Goal: Complete application form

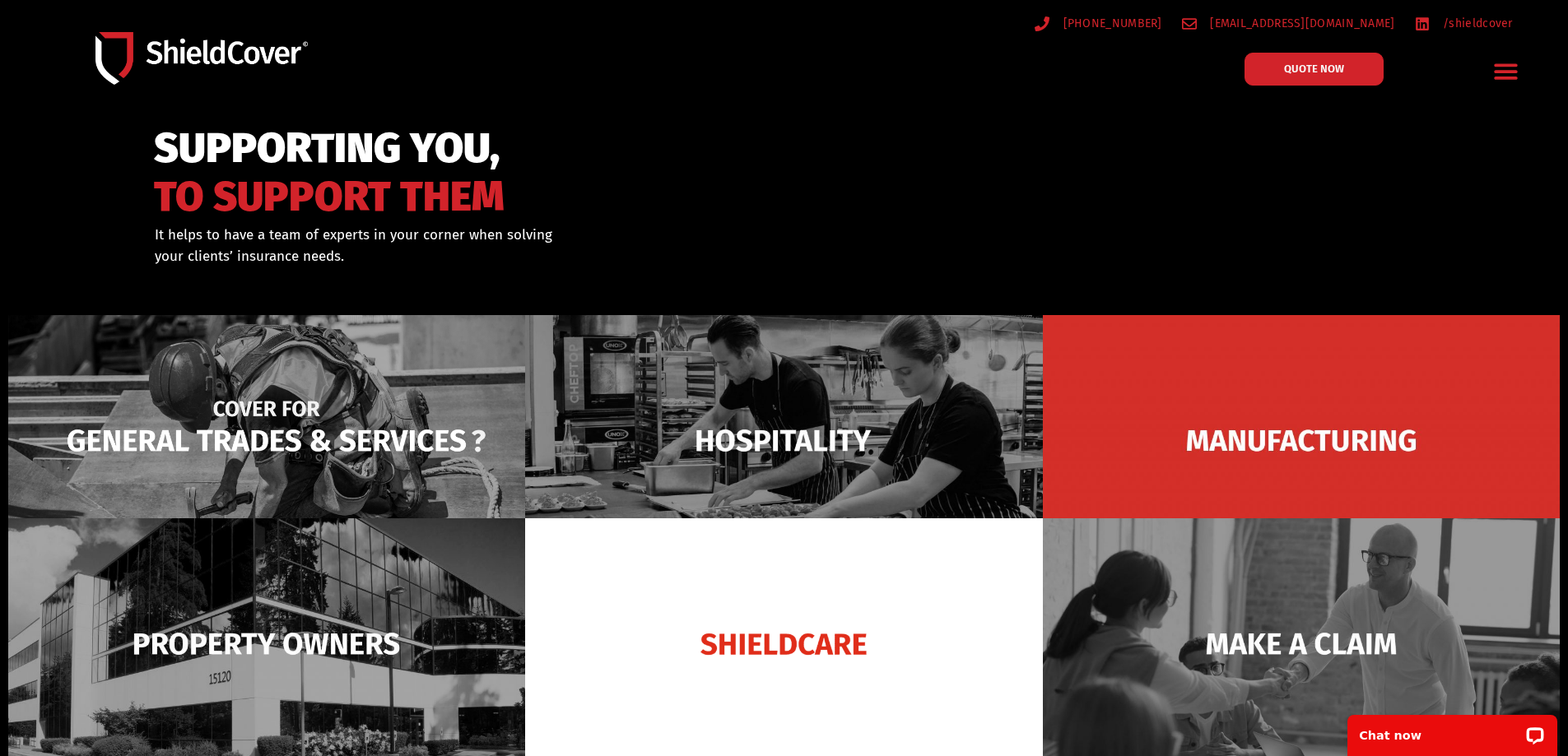
click at [324, 420] on img at bounding box center [266, 440] width 517 height 251
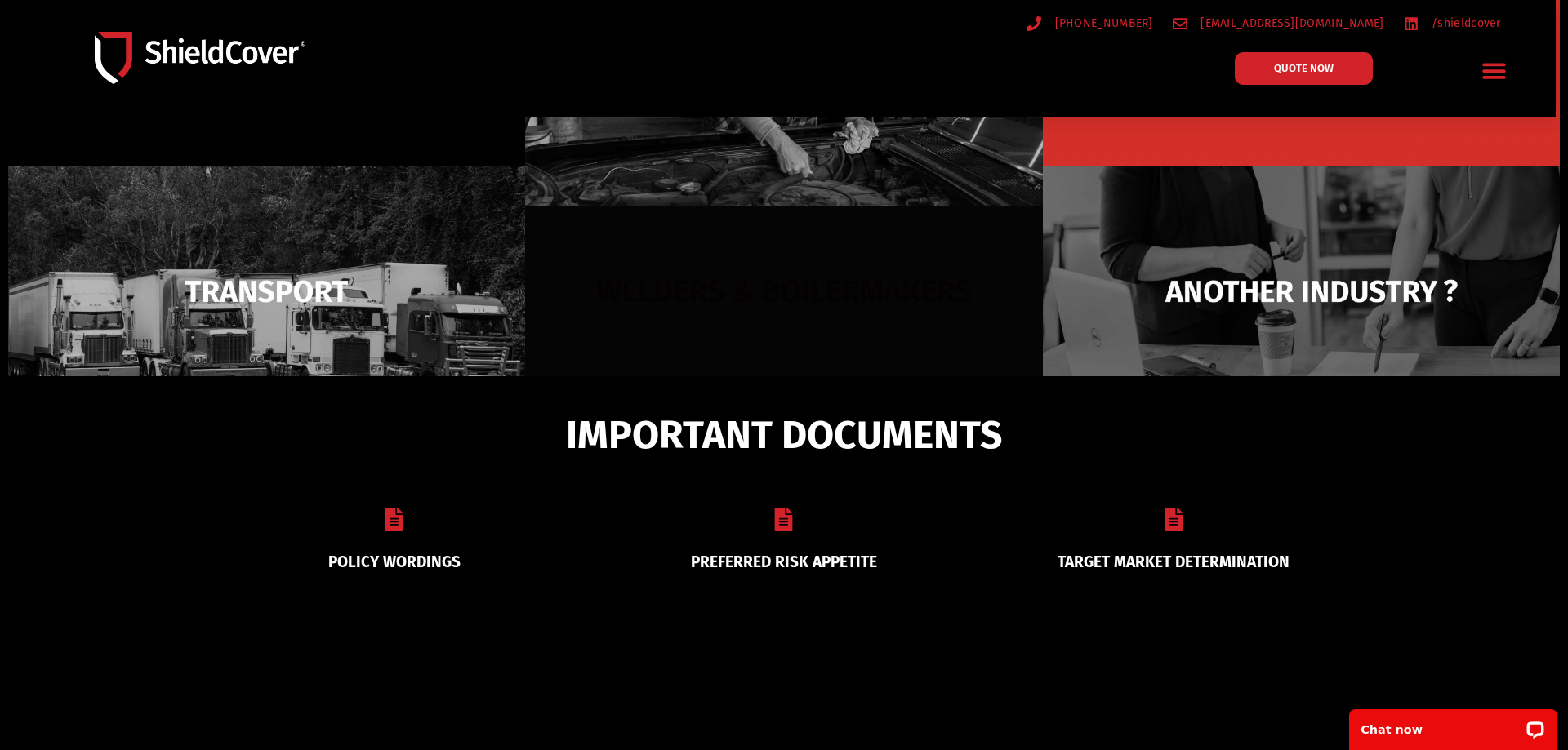
scroll to position [298, 0]
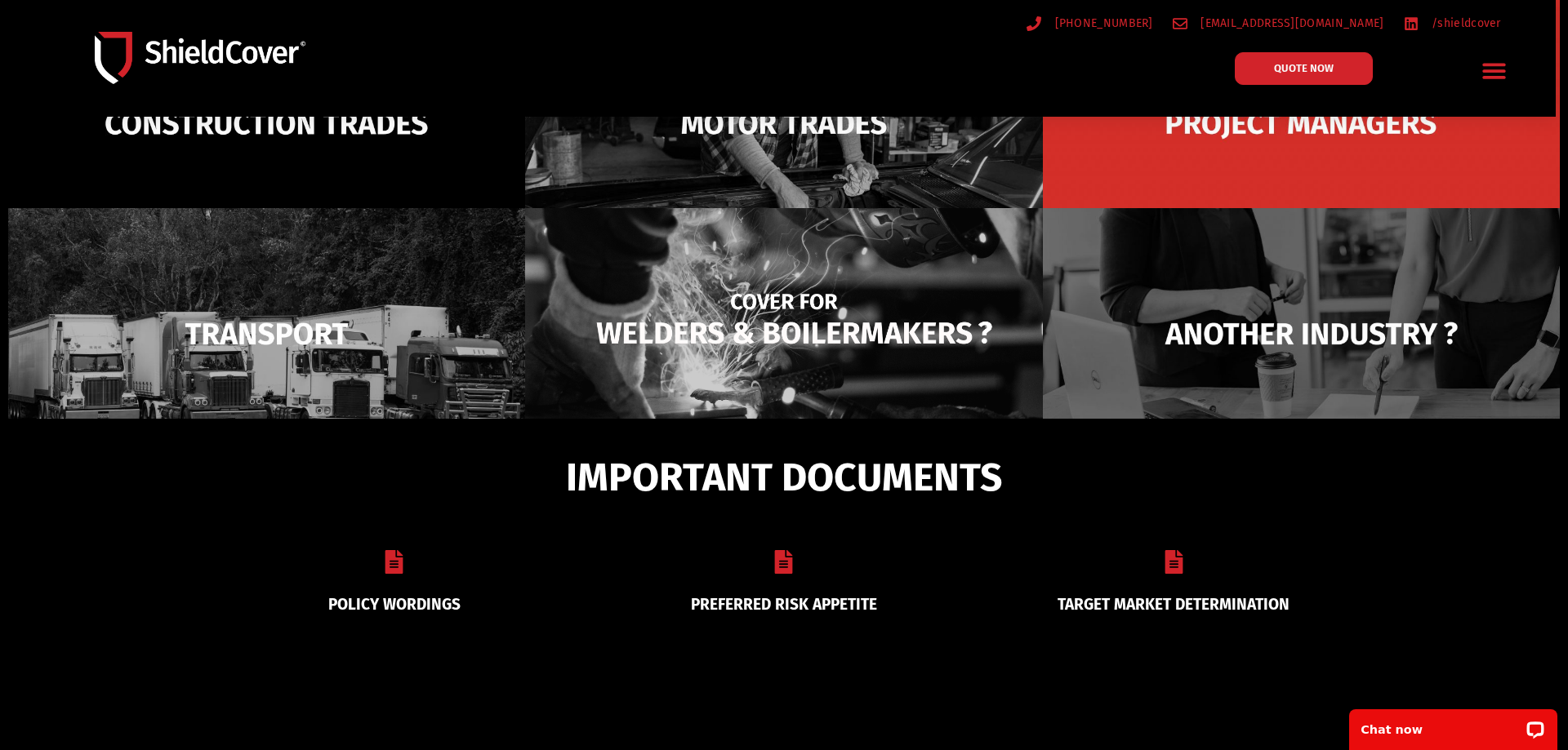
click at [778, 332] on img at bounding box center [784, 333] width 517 height 251
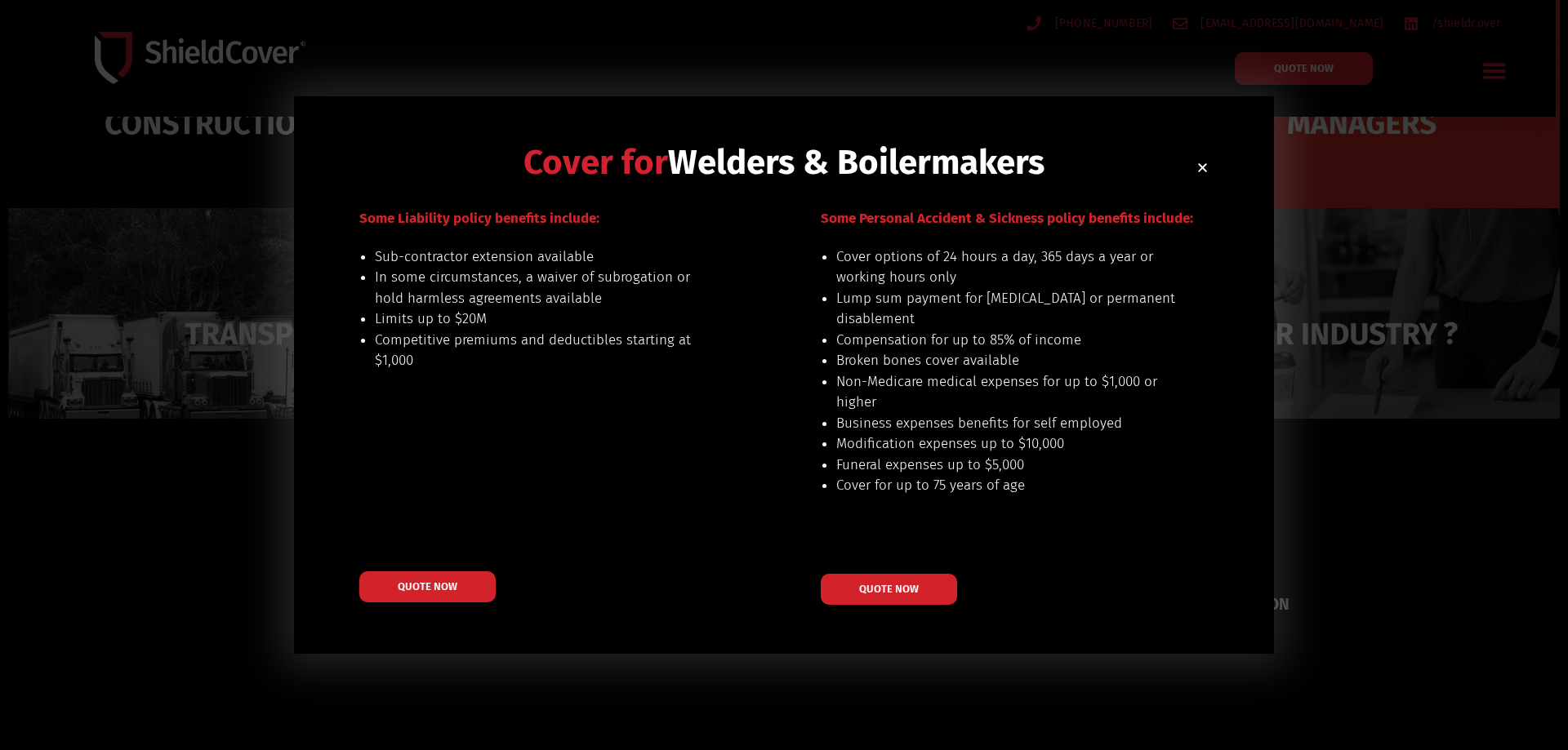
click at [1202, 173] on icon "Close" at bounding box center [1203, 168] width 12 height 12
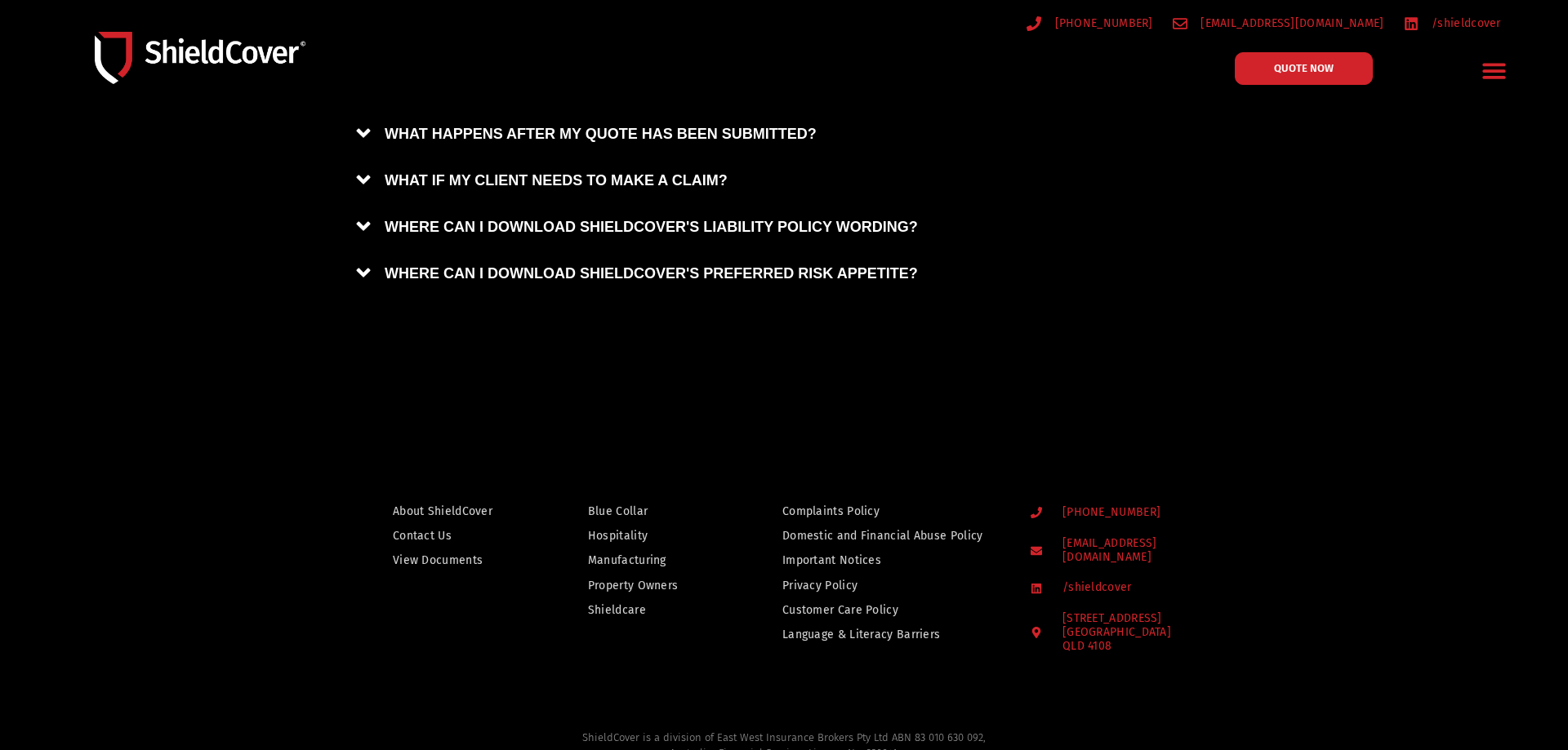
scroll to position [1553, 0]
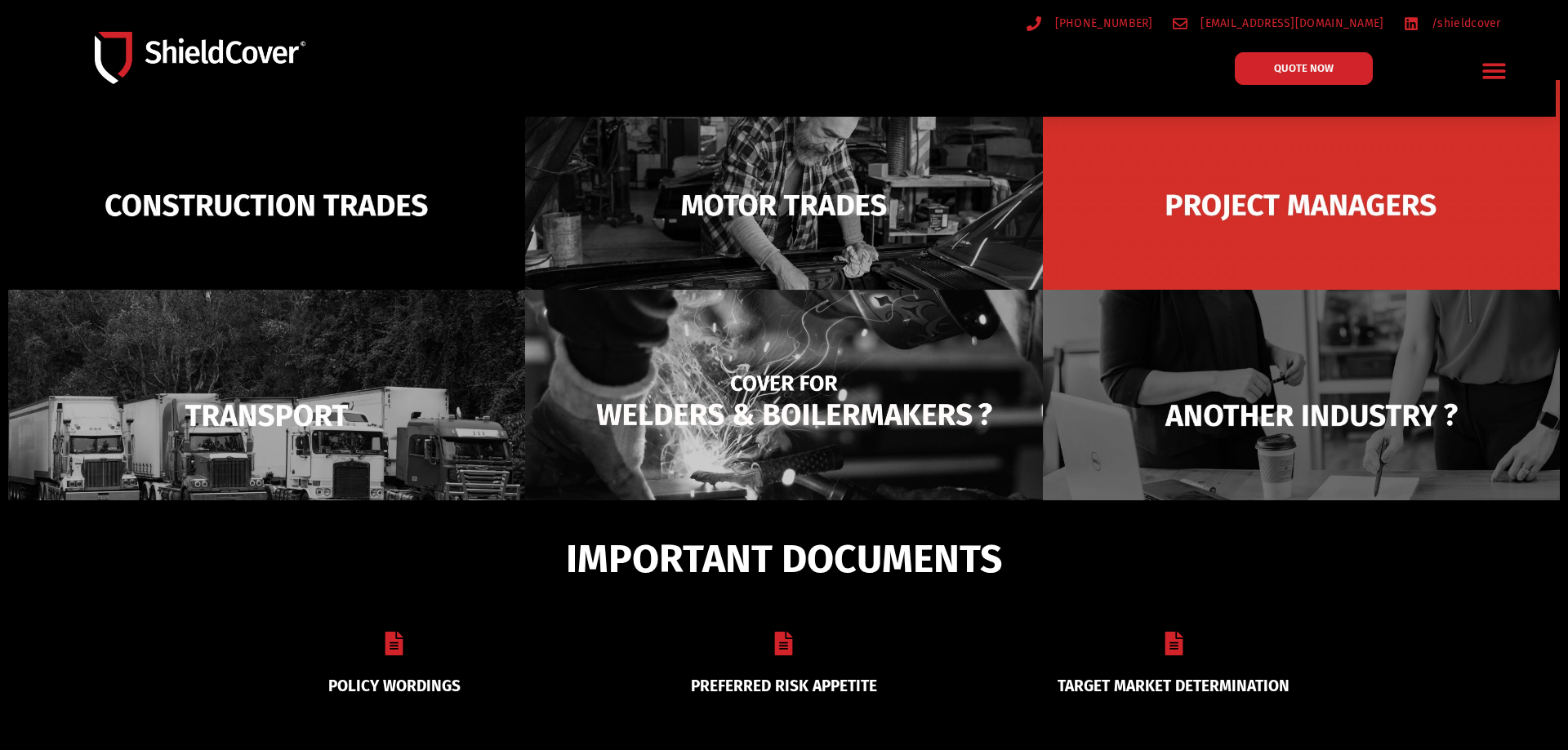
scroll to position [0, 0]
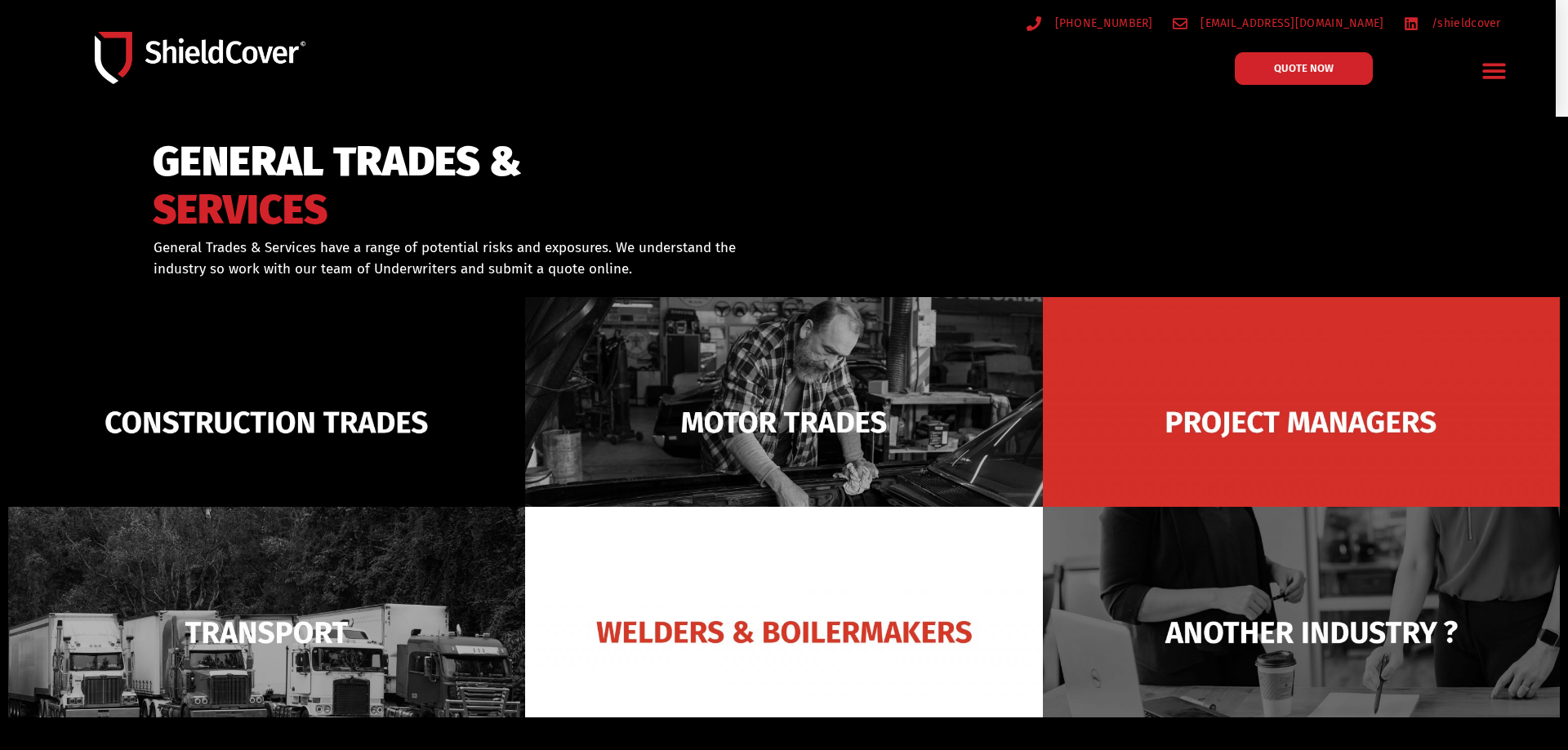
click at [1501, 73] on icon "Menu Toggle" at bounding box center [1494, 72] width 23 height 16
click at [0, 0] on icon "Menu Toggle" at bounding box center [0, 0] width 0 height 0
click at [1500, 73] on icon "Menu Toggle" at bounding box center [1494, 70] width 26 height 26
click at [0, 0] on icon "Menu Toggle" at bounding box center [0, 0] width 0 height 0
click at [1497, 73] on icon "Menu Toggle" at bounding box center [1494, 70] width 26 height 26
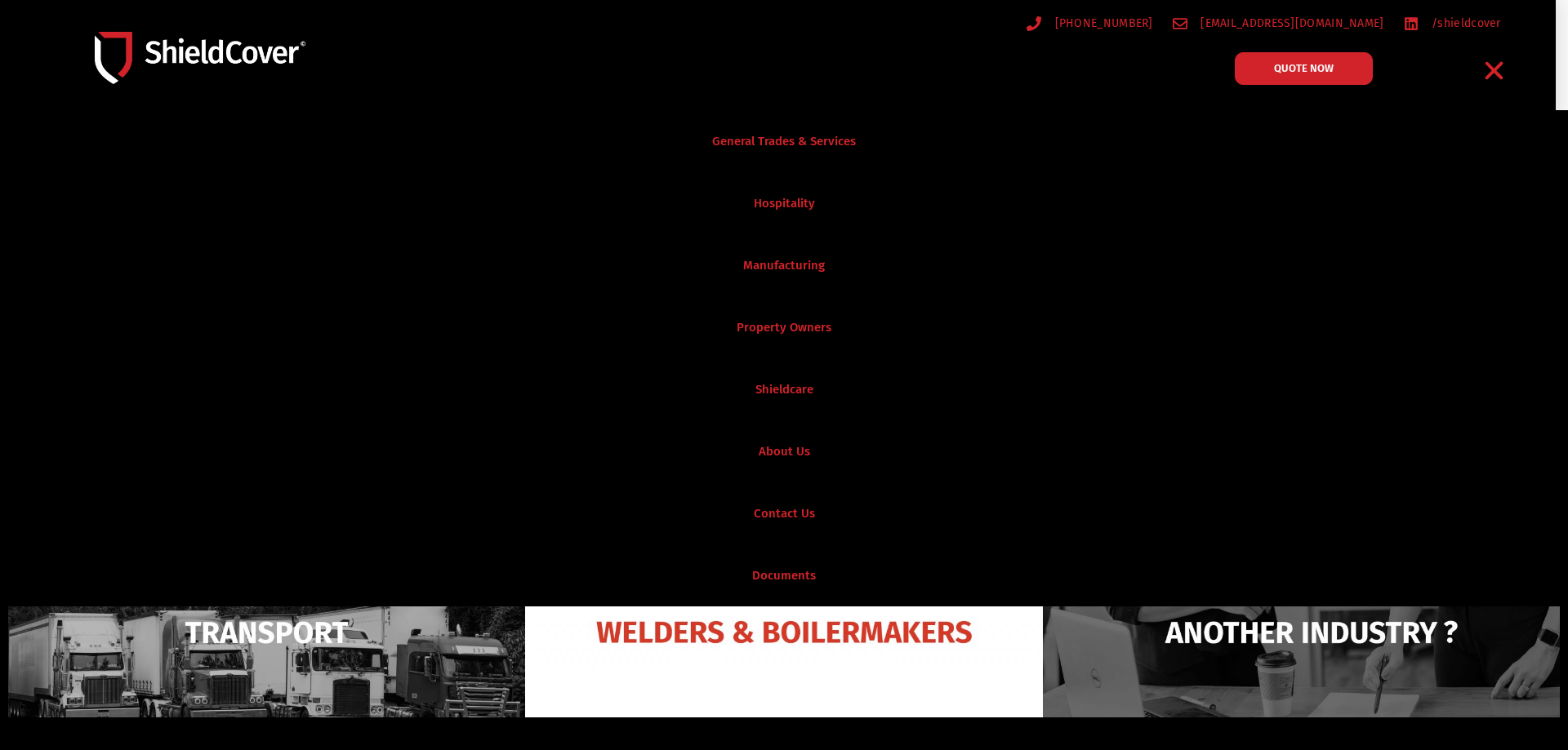
click at [848, 132] on link "General Trades & Services" at bounding box center [784, 141] width 1568 height 62
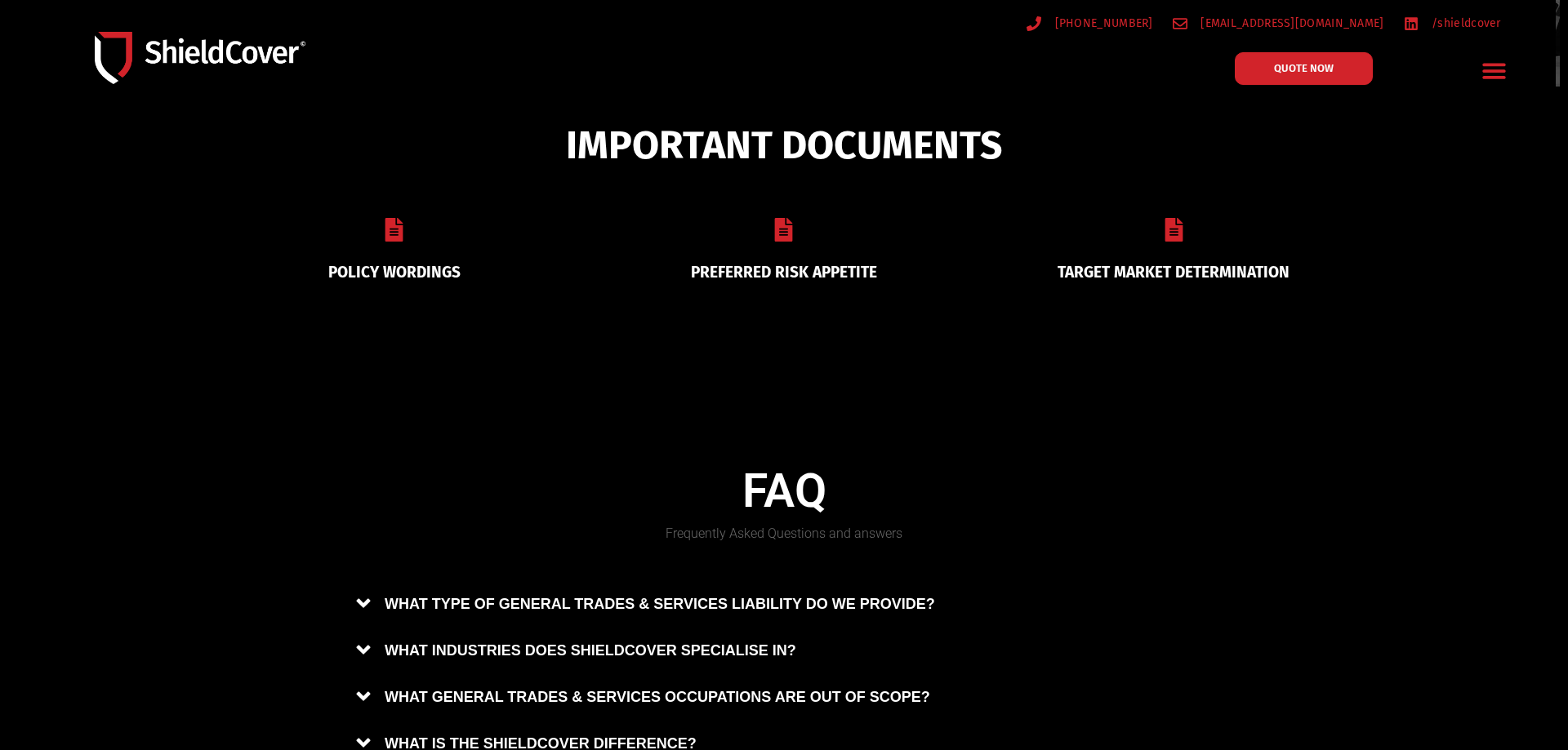
scroll to position [298, 0]
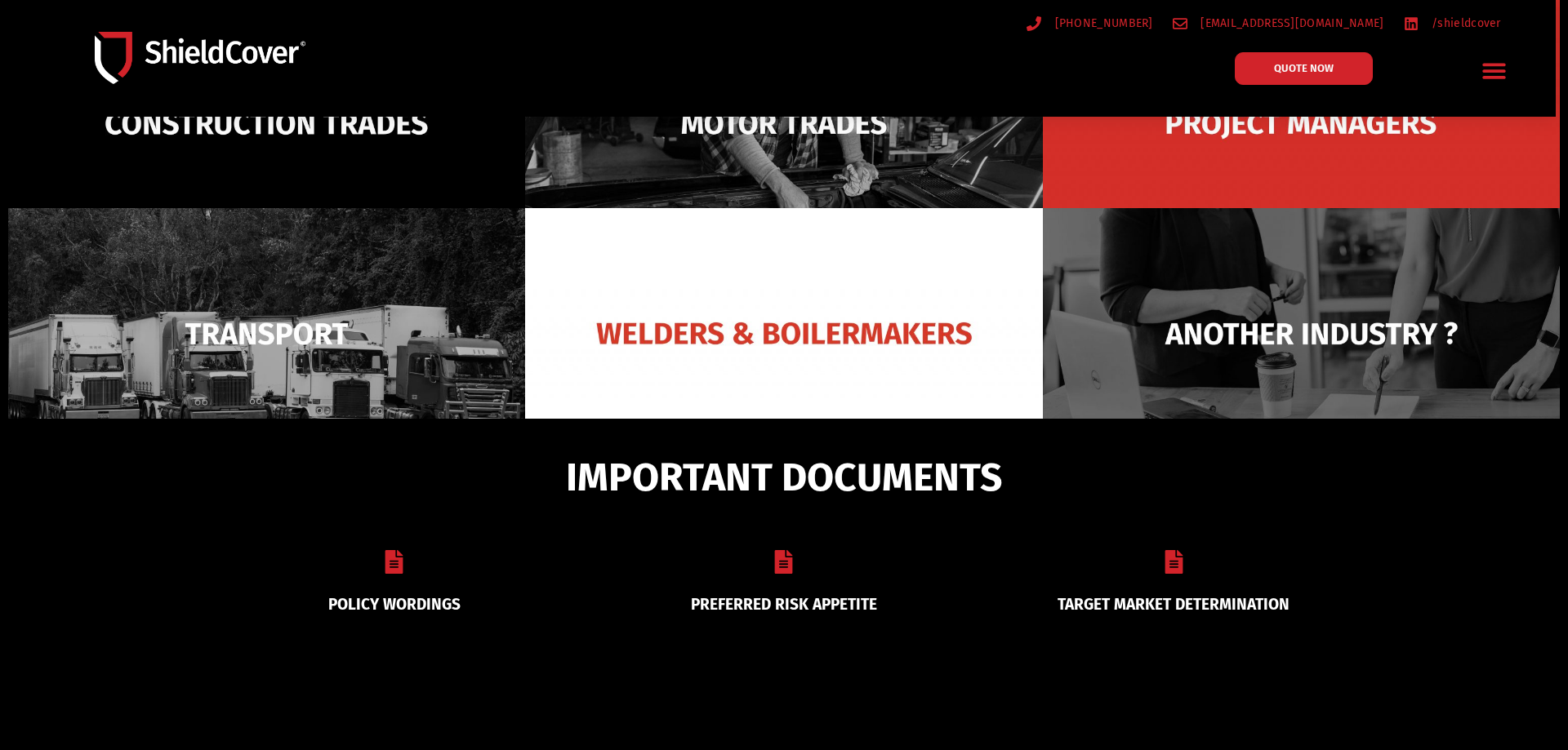
click at [717, 360] on img at bounding box center [784, 333] width 517 height 251
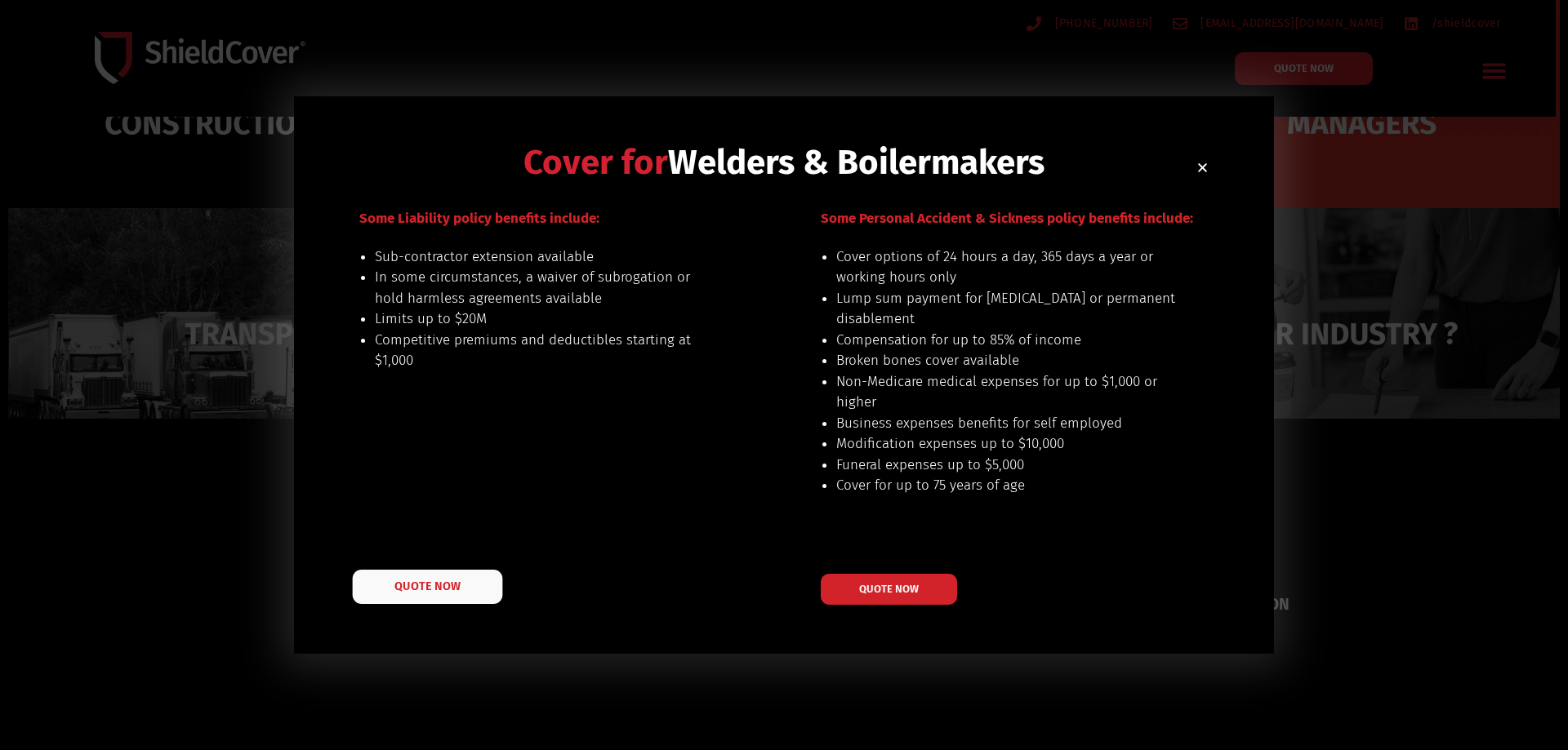
click at [439, 594] on link "QUOTE NOW" at bounding box center [428, 587] width 151 height 35
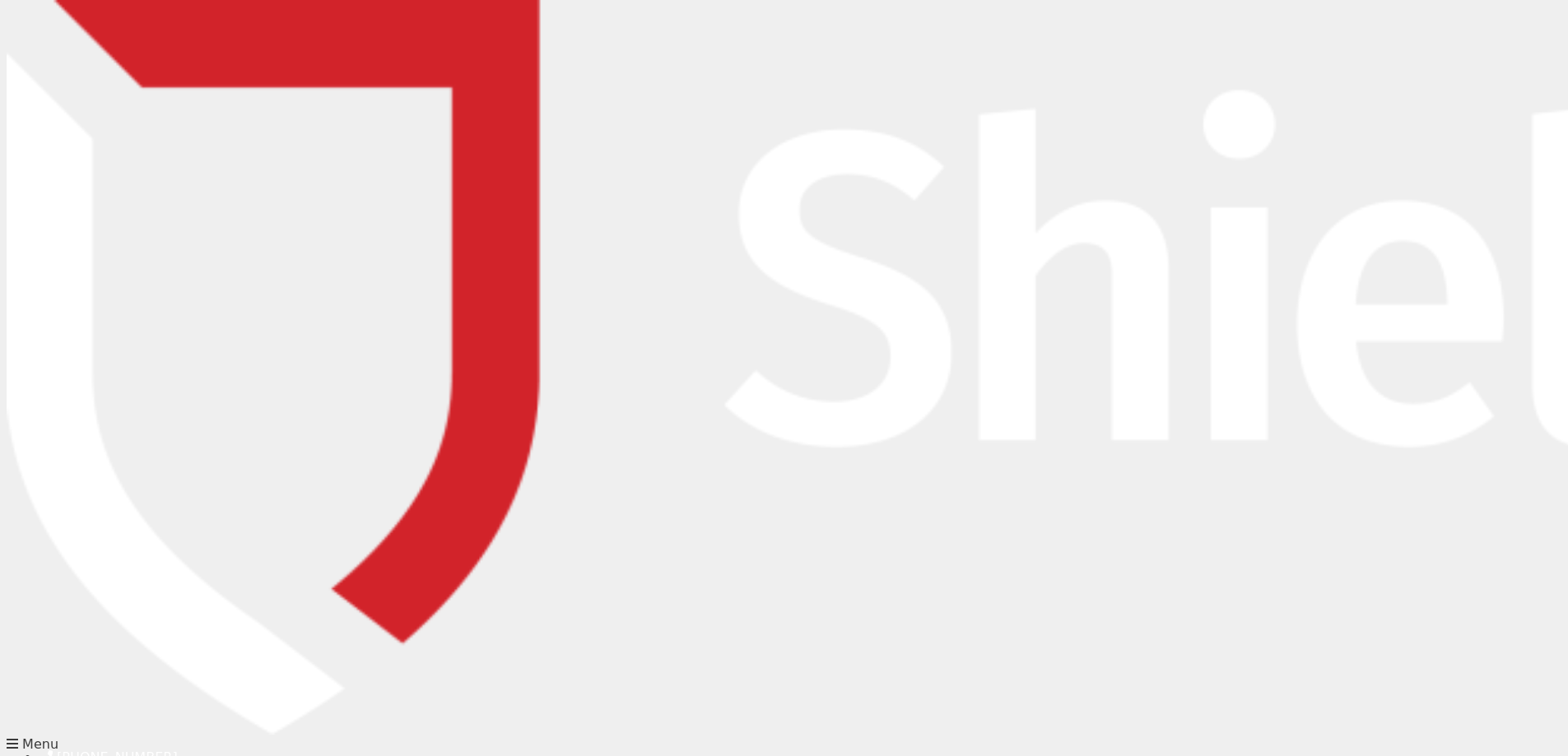
type input "[PERSON_NAME]"
type input "[EMAIL_ADDRESS][DOMAIN_NAME]"
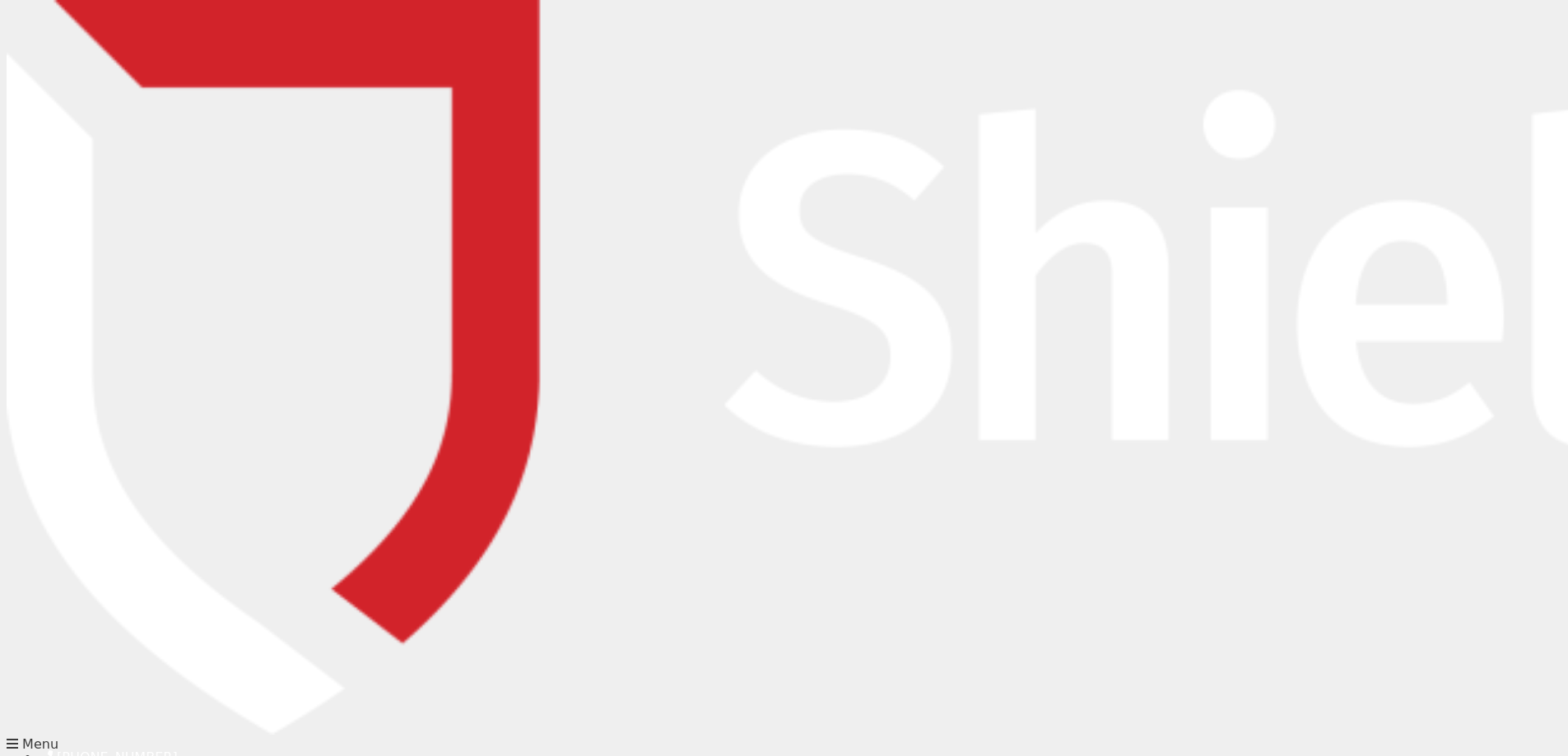
type input "083677399"
click at [558, 420] on input "text" at bounding box center [806, 421] width 612 height 33
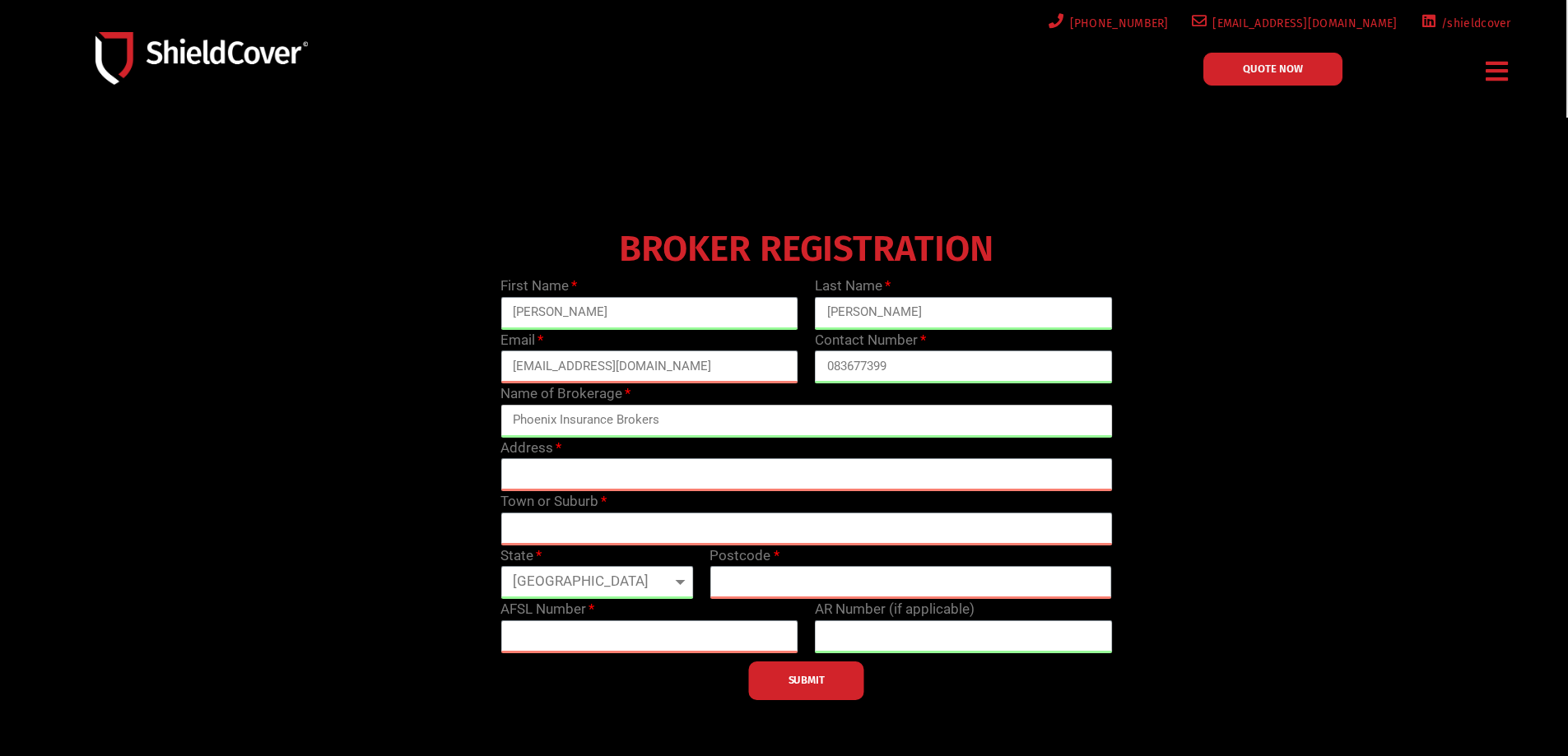
type input "Phoenix Insurance Brokers"
type input "PO Box"
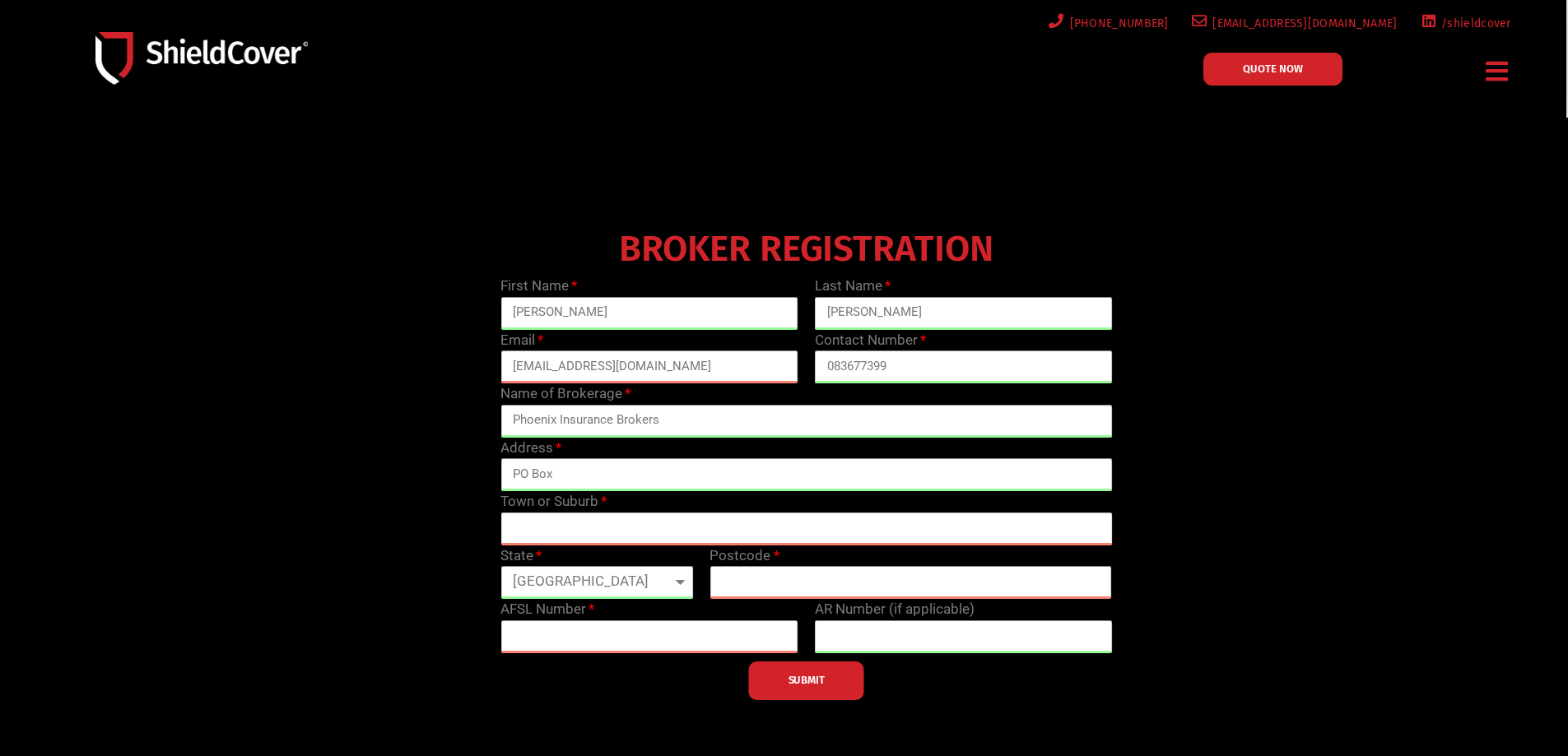
click at [563, 522] on input "text" at bounding box center [806, 528] width 612 height 33
click at [581, 479] on input "PO Box" at bounding box center [806, 475] width 612 height 33
type input "PO Box651"
type input "[GEOGRAPHIC_DATA]"
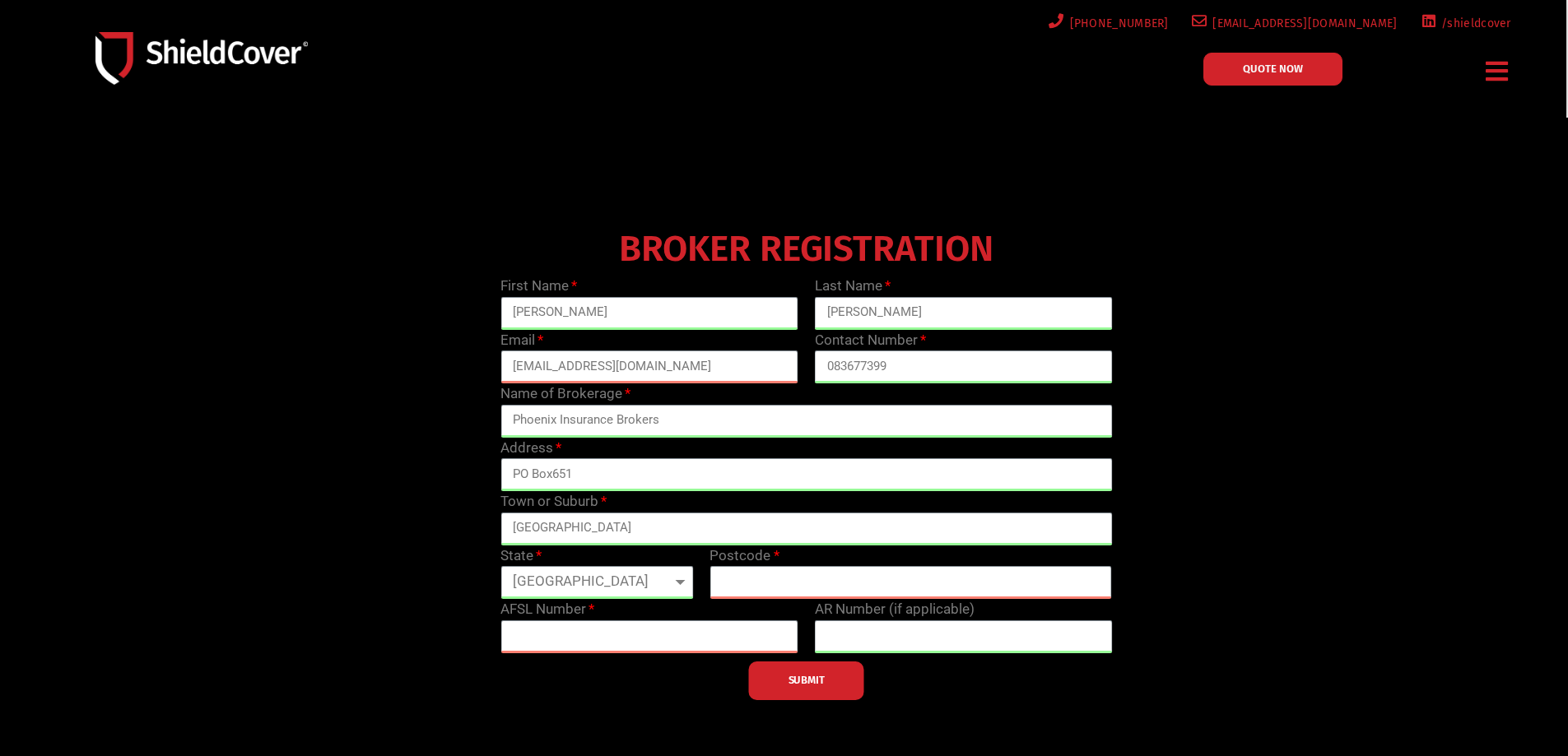
click at [596, 586] on select "[GEOGRAPHIC_DATA] [GEOGRAPHIC_DATA] [GEOGRAPHIC_DATA] [GEOGRAPHIC_DATA] [GEOGRA…" at bounding box center [597, 582] width 193 height 33
select select "WA"
click at [501, 566] on select "[GEOGRAPHIC_DATA] [GEOGRAPHIC_DATA] [GEOGRAPHIC_DATA] [GEOGRAPHIC_DATA] [GEOGRA…" at bounding box center [597, 582] width 193 height 33
click at [775, 575] on input "text" at bounding box center [911, 582] width 403 height 33
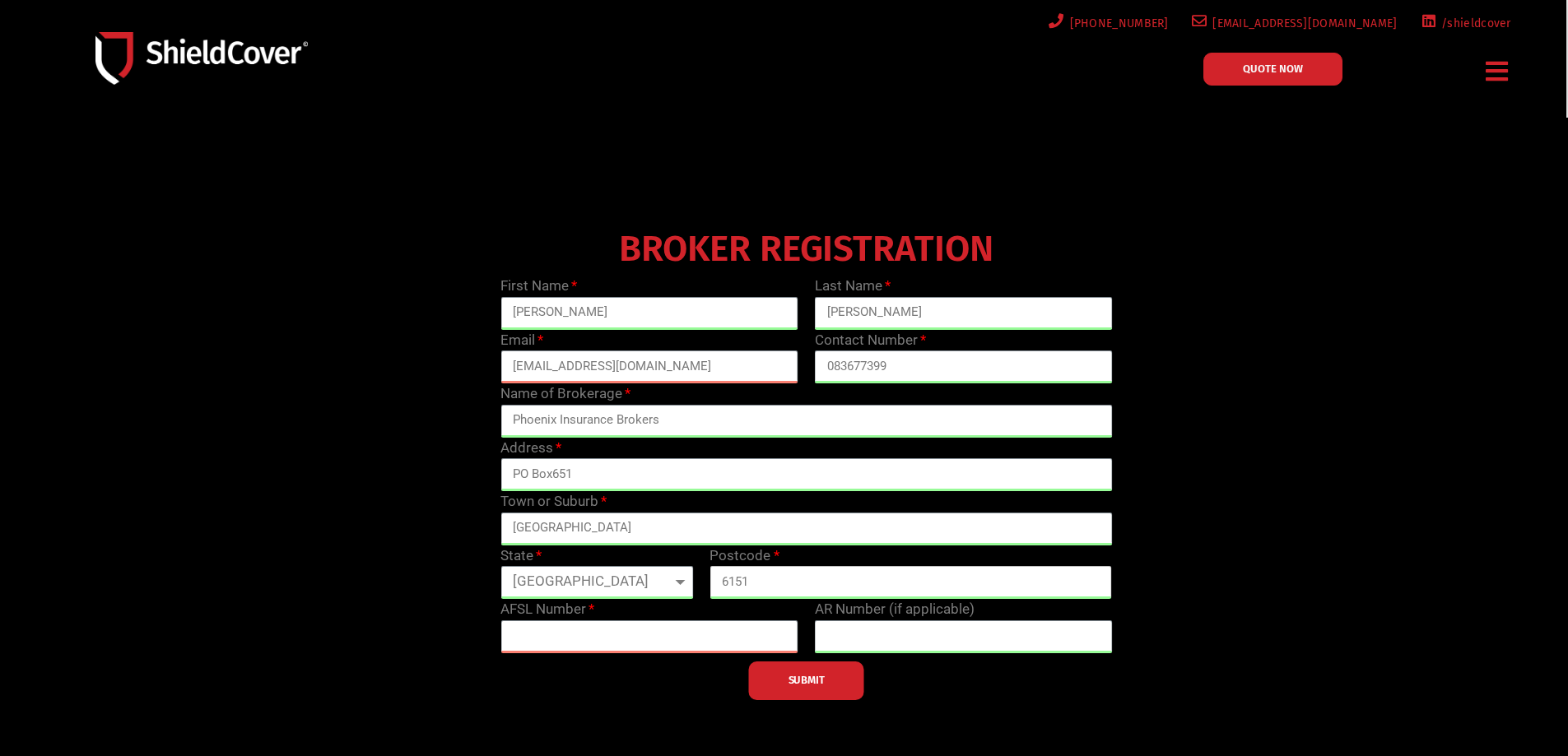
type input "6151"
click at [710, 638] on input "text" at bounding box center [650, 636] width 298 height 33
